Goal: Information Seeking & Learning: Learn about a topic

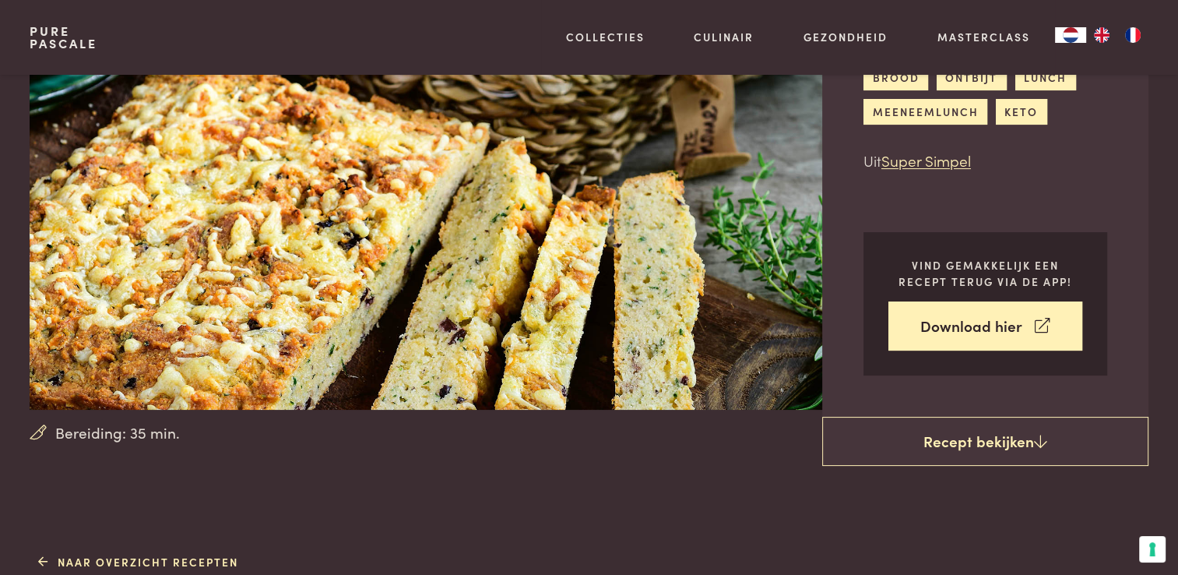
scroll to position [164, 0]
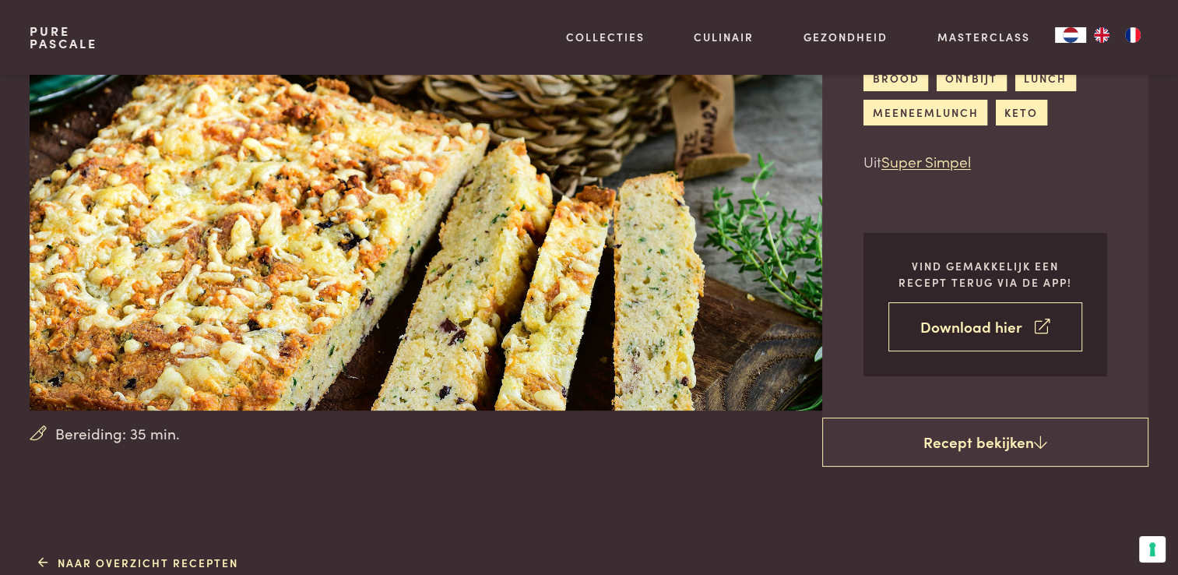
click at [993, 331] on link "Download hier" at bounding box center [985, 326] width 194 height 49
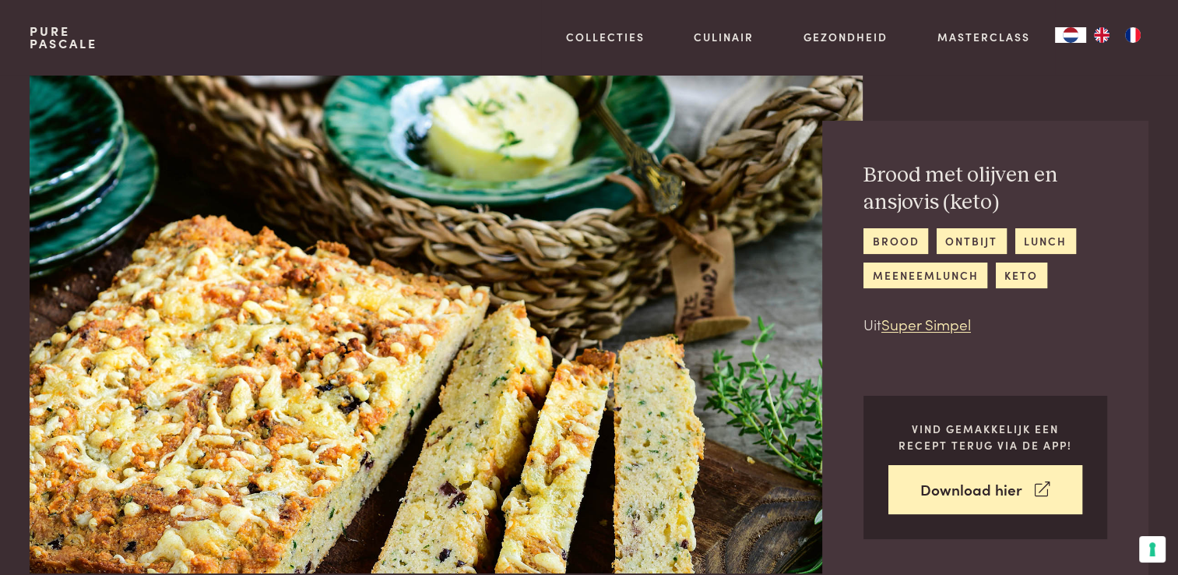
scroll to position [0, 0]
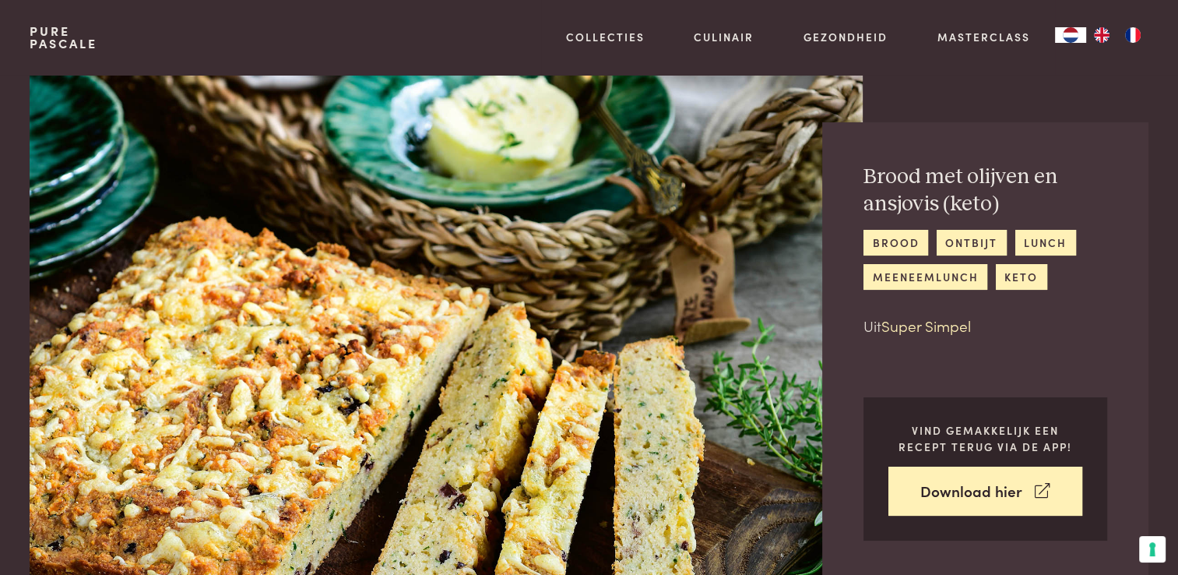
click at [923, 325] on link "Super Simpel" at bounding box center [926, 325] width 90 height 21
click at [1025, 278] on link "keto" at bounding box center [1021, 277] width 51 height 26
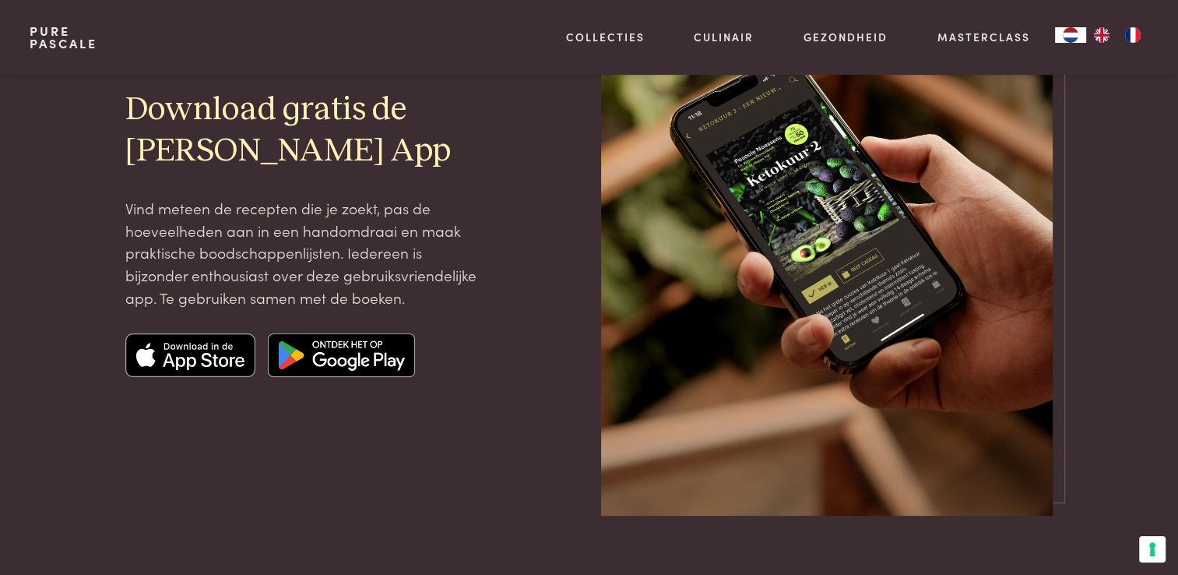
scroll to position [234, 0]
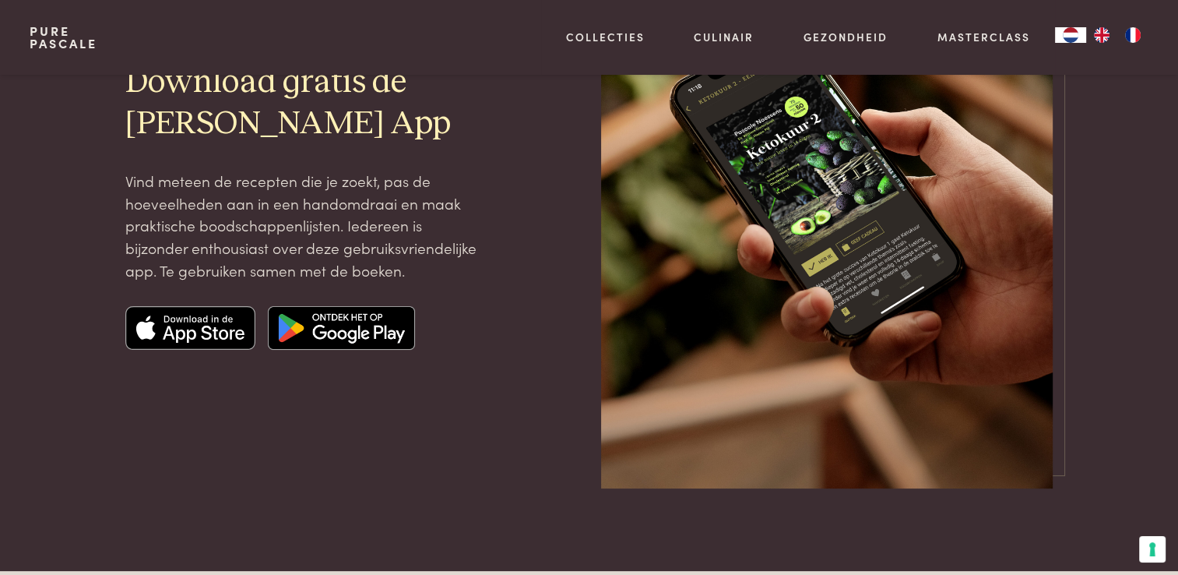
click at [357, 328] on img at bounding box center [341, 328] width 147 height 44
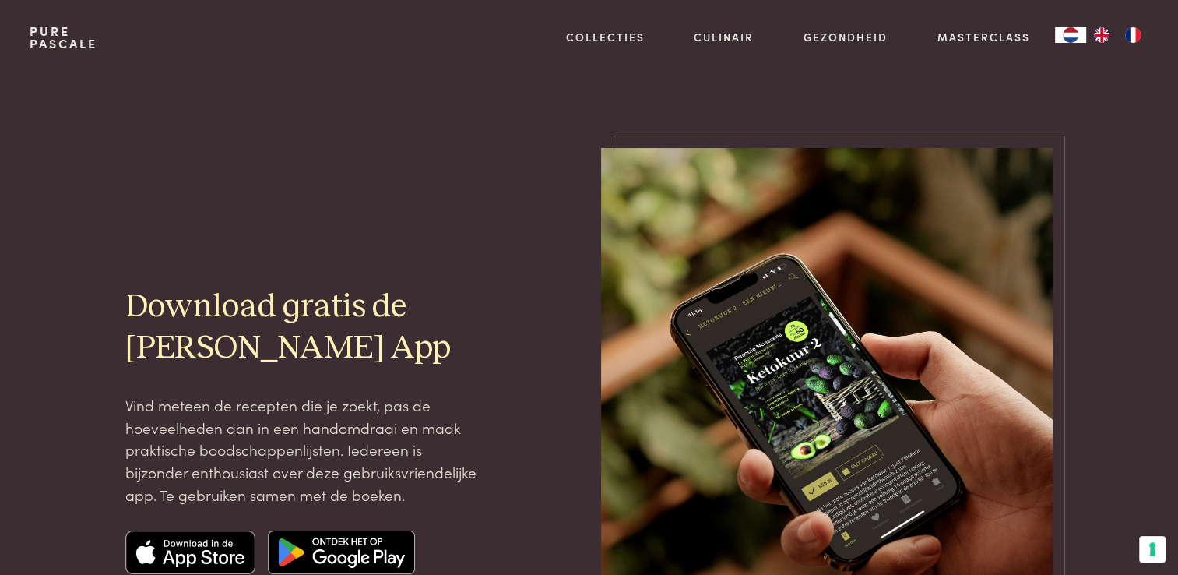
scroll to position [0, 0]
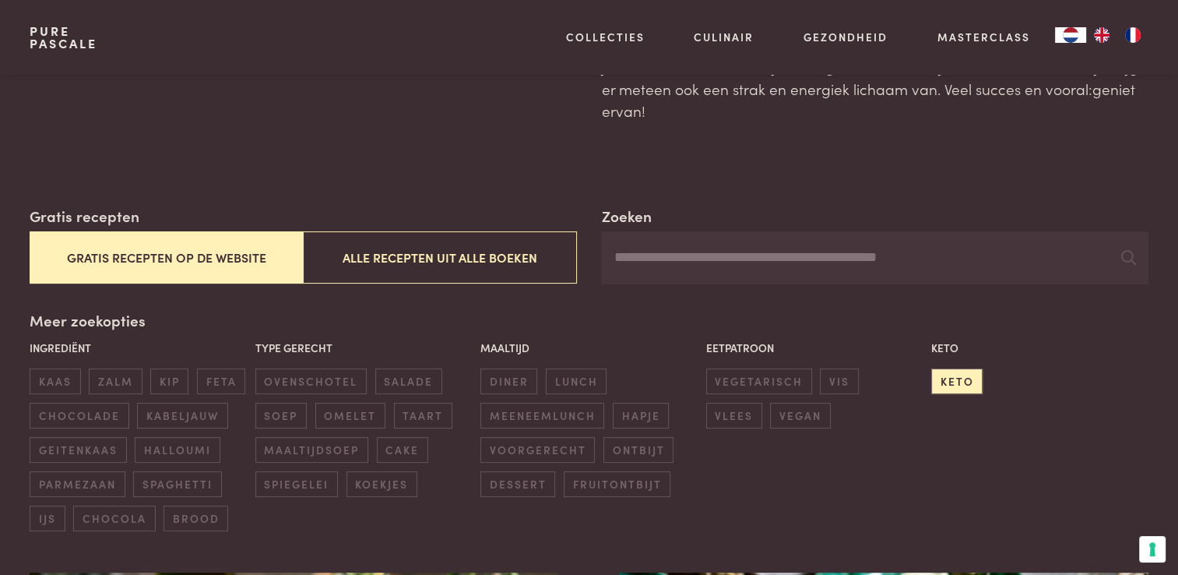
scroll to position [156, 0]
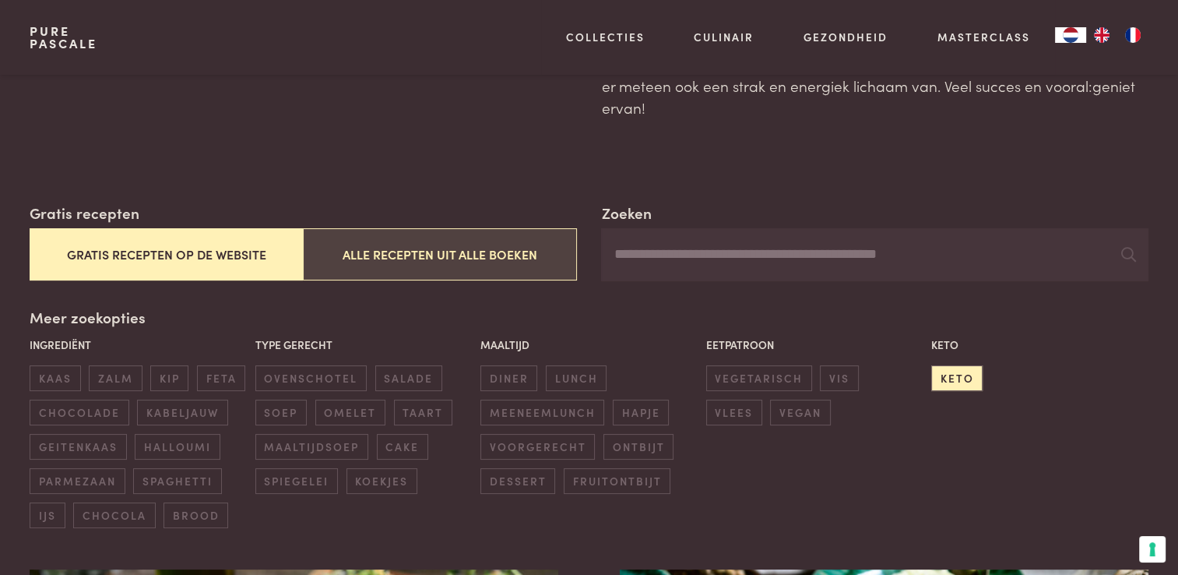
click at [431, 253] on button "Alle recepten uit alle boeken" at bounding box center [439, 254] width 273 height 52
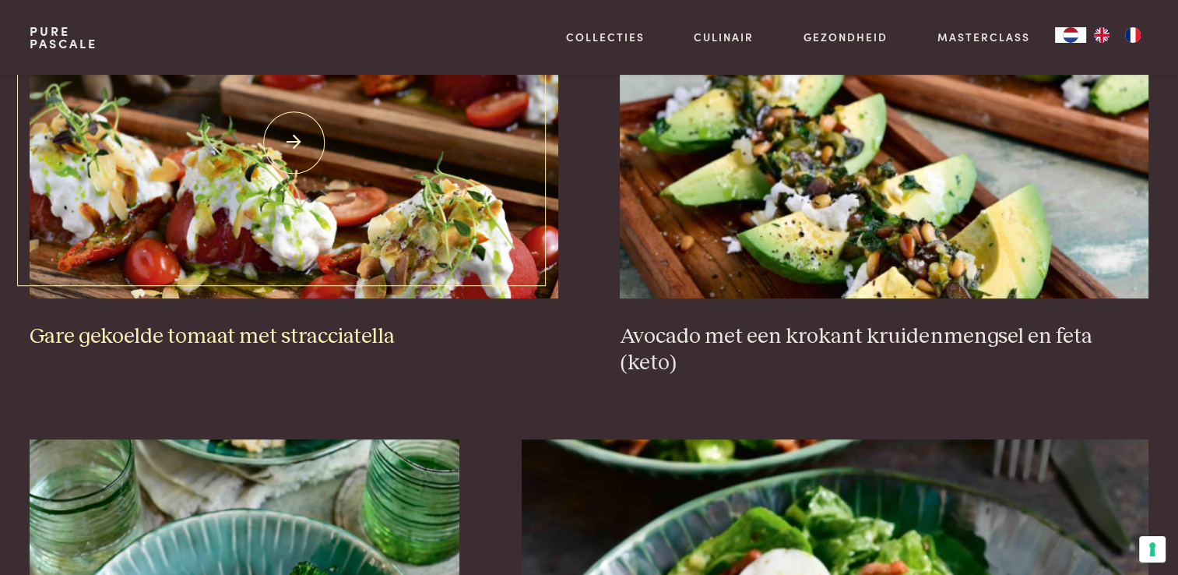
scroll to position [747, 0]
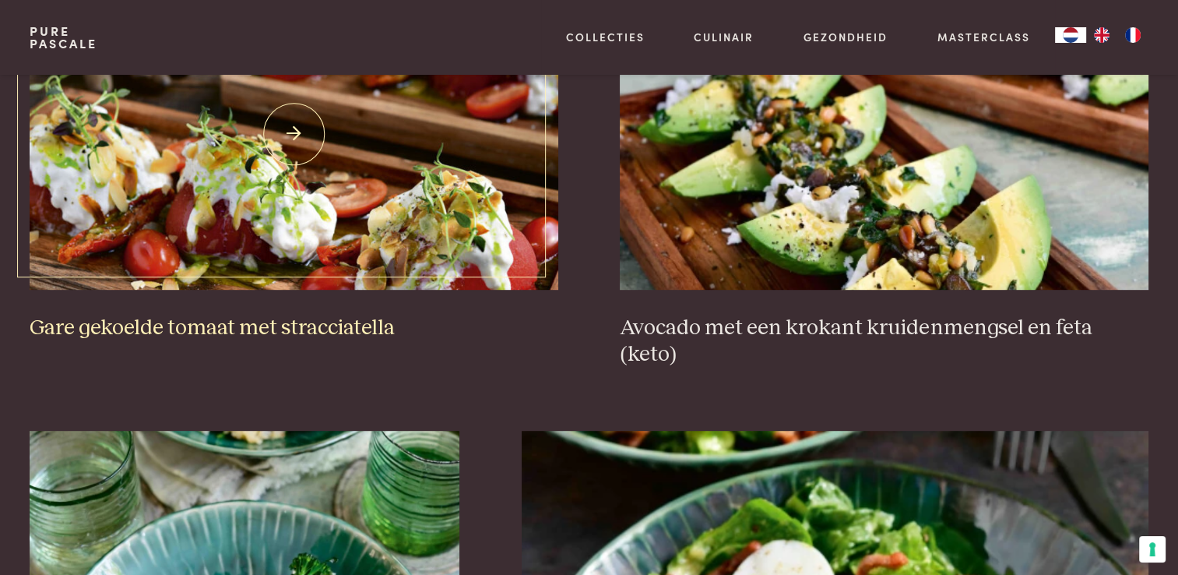
click at [286, 324] on h3 "Gare gekoelde tomaat met stracciatella" at bounding box center [294, 328] width 528 height 27
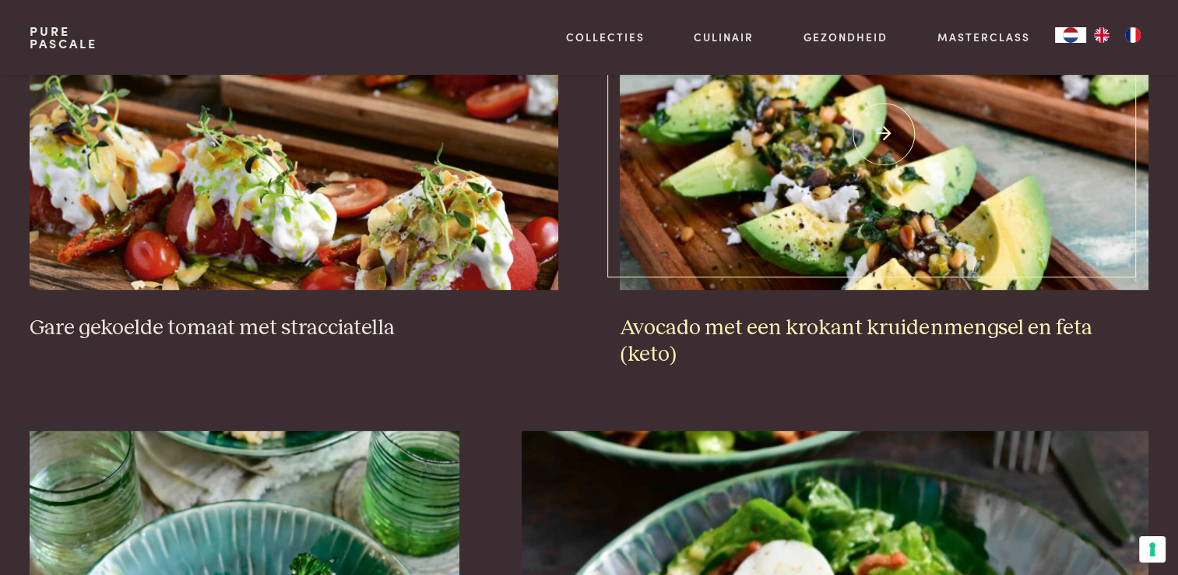
click at [865, 325] on h3 "Avocado met een krokant kruidenmengsel en feta (keto)" at bounding box center [884, 342] width 528 height 54
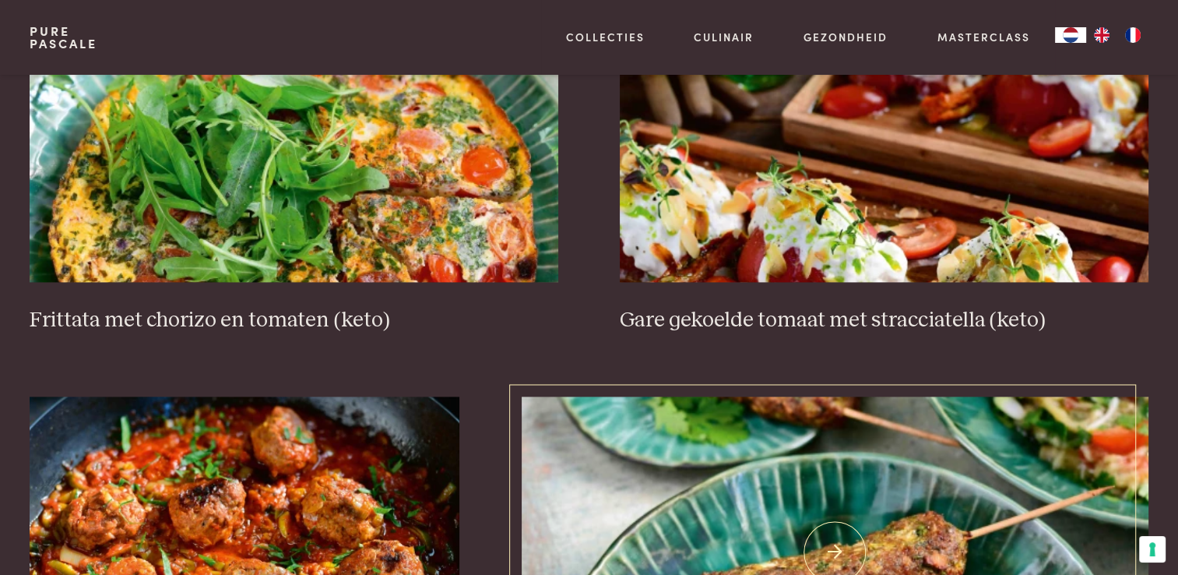
scroll to position [2070, 0]
